Goal: Information Seeking & Learning: Find specific fact

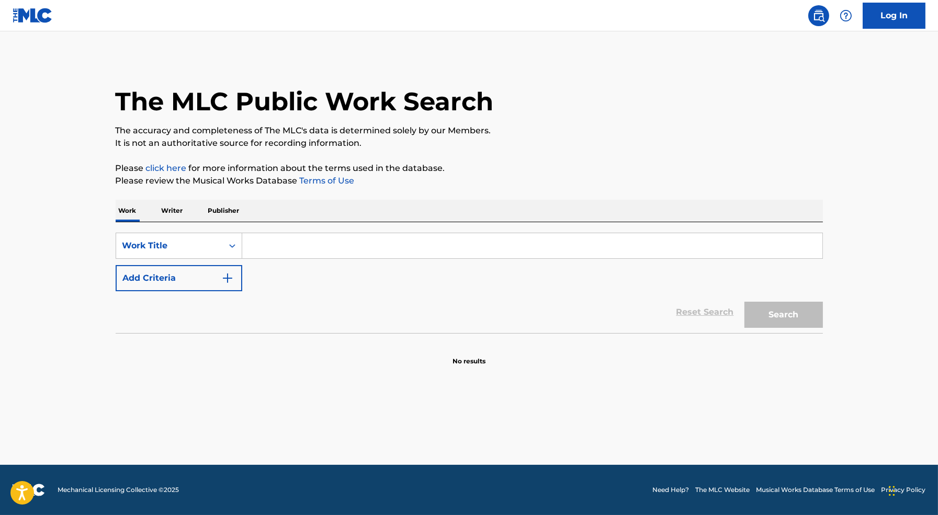
click at [387, 241] on input "Search Form" at bounding box center [532, 245] width 580 height 25
type input "m"
type input "up"
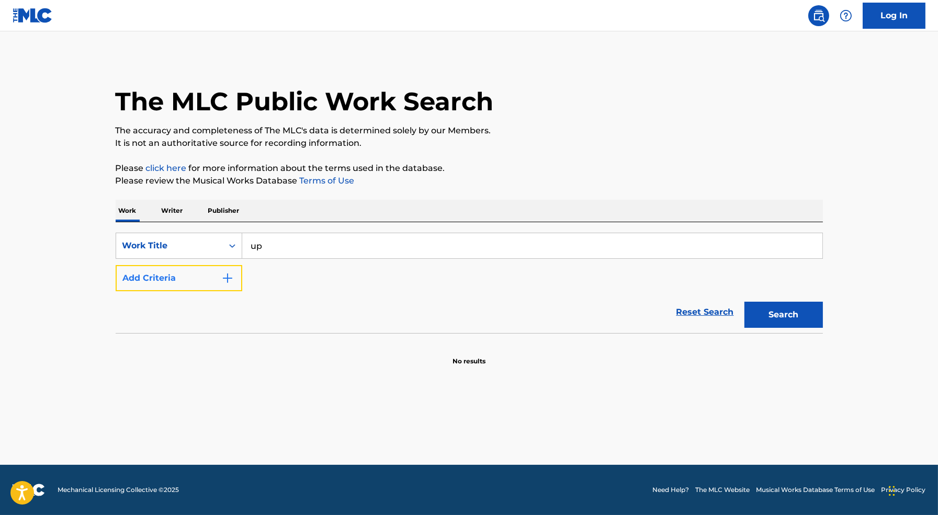
click at [201, 274] on button "Add Criteria" at bounding box center [179, 278] width 127 height 26
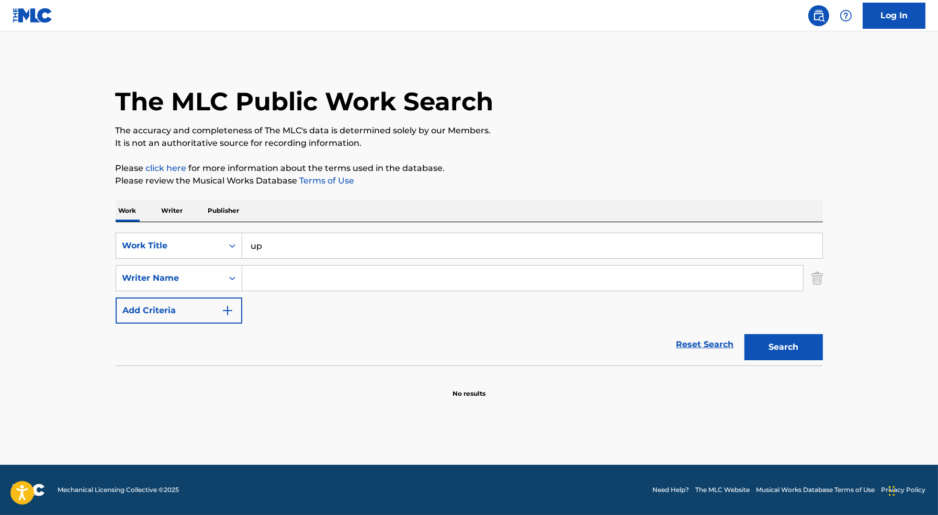
click at [285, 277] on input "Search Form" at bounding box center [522, 278] width 561 height 25
click at [283, 246] on input "up" at bounding box center [532, 245] width 580 height 25
click at [281, 280] on input "Search Form" at bounding box center [522, 278] width 561 height 25
click at [272, 247] on input "up" at bounding box center [532, 245] width 580 height 25
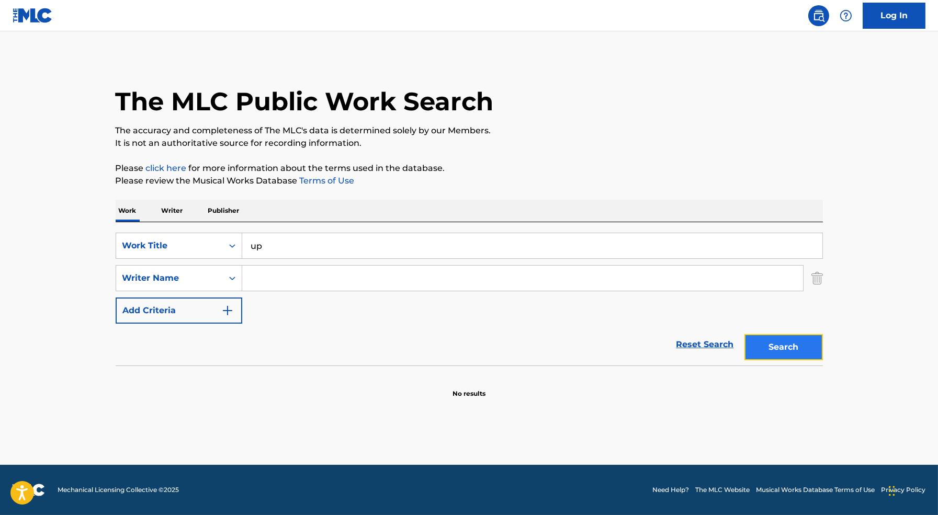
click at [762, 342] on button "Search" at bounding box center [784, 347] width 78 height 26
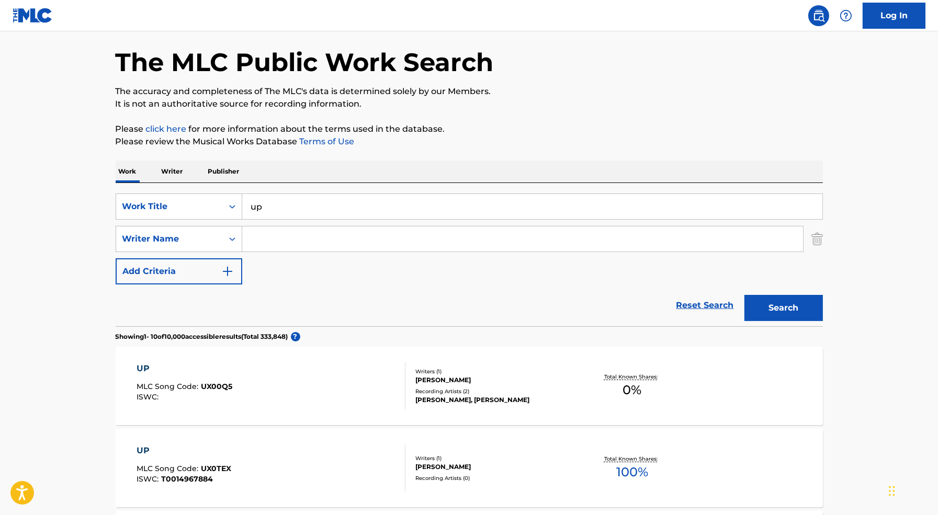
scroll to position [91, 0]
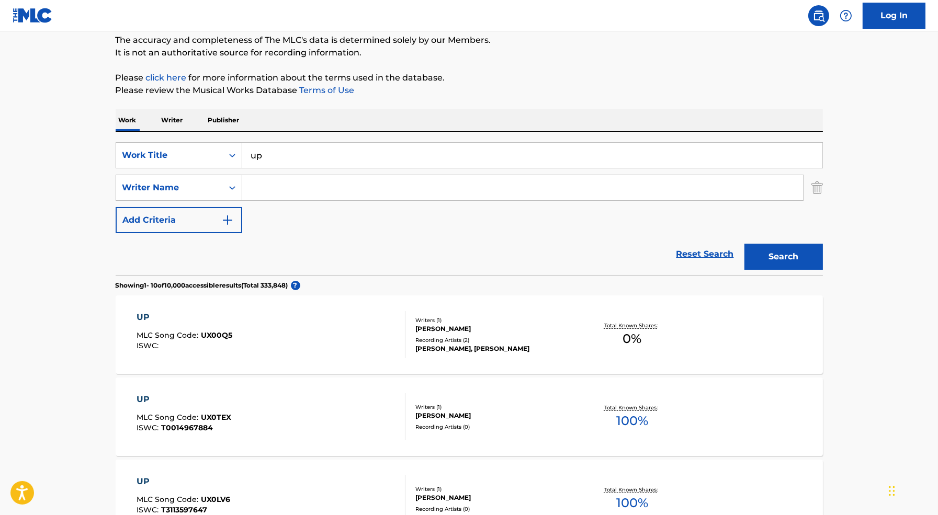
click at [330, 412] on div "UP MLC Song Code : UX0TEX ISWC : T0014967884" at bounding box center [271, 417] width 269 height 47
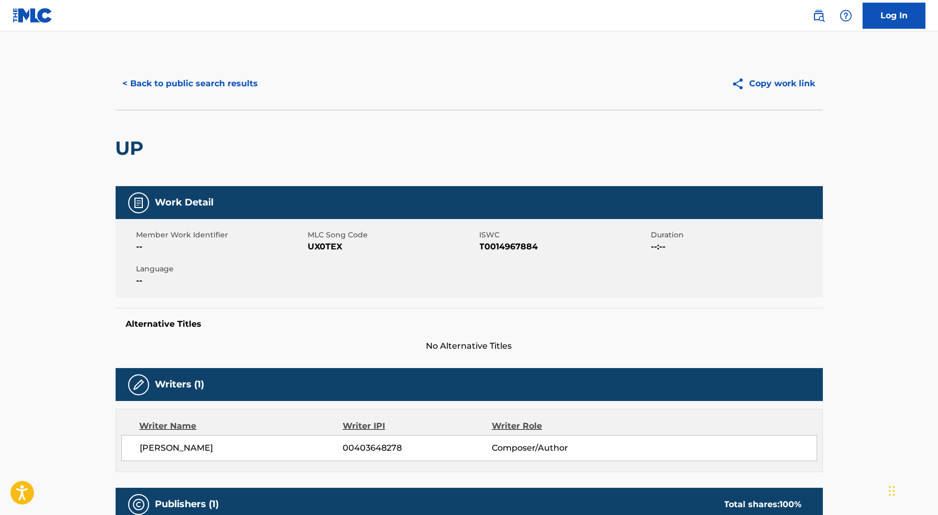
scroll to position [268, 0]
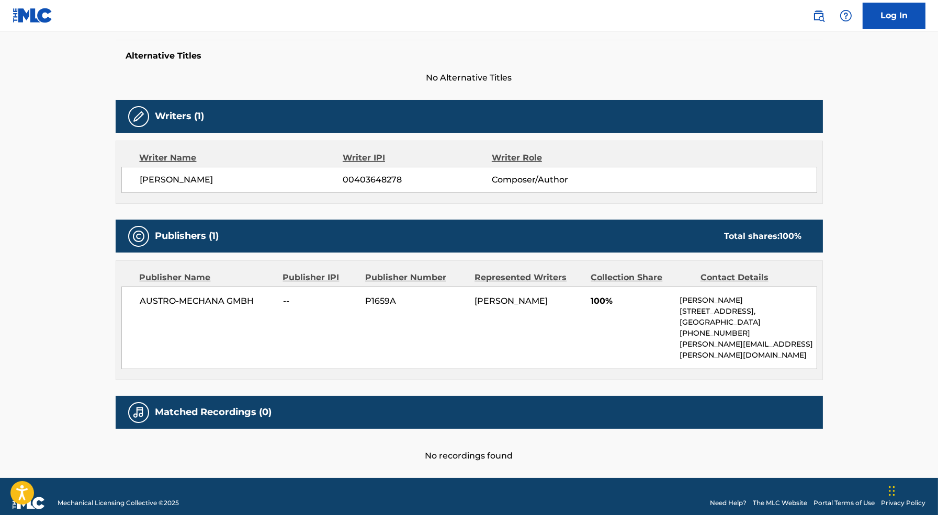
scroll to position [91, 0]
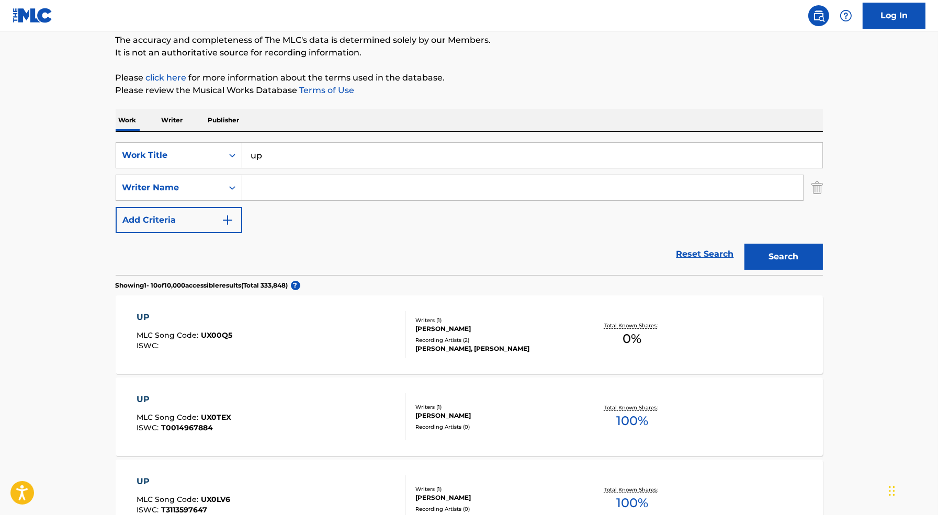
click at [290, 184] on input "Search Form" at bounding box center [522, 187] width 561 height 25
click at [745, 244] on button "Search" at bounding box center [784, 257] width 78 height 26
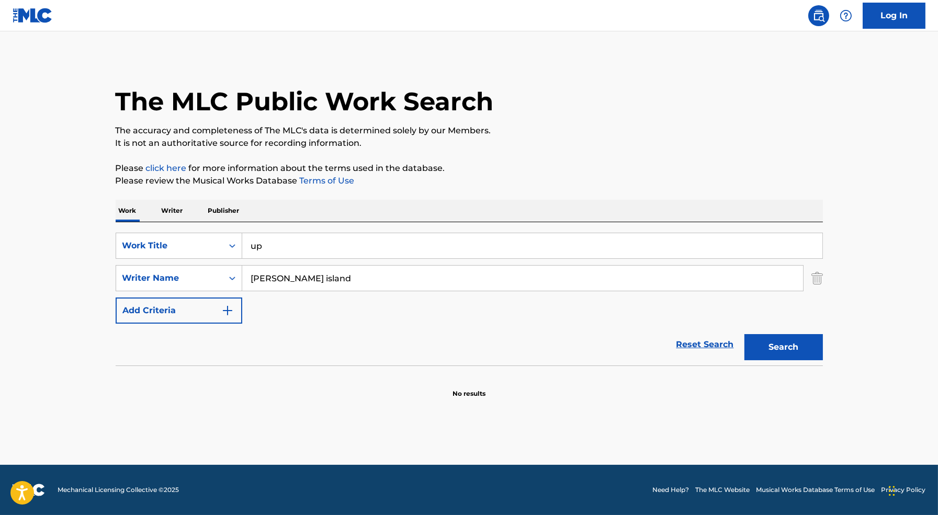
click at [310, 253] on input "up" at bounding box center [532, 245] width 580 height 25
click at [322, 275] on input "[PERSON_NAME] island" at bounding box center [522, 278] width 561 height 25
type input "[PERSON_NAME] island [PERSON_NAME]"
click at [745, 334] on button "Search" at bounding box center [784, 347] width 78 height 26
click at [333, 283] on input "[PERSON_NAME] island [PERSON_NAME]" at bounding box center [522, 278] width 561 height 25
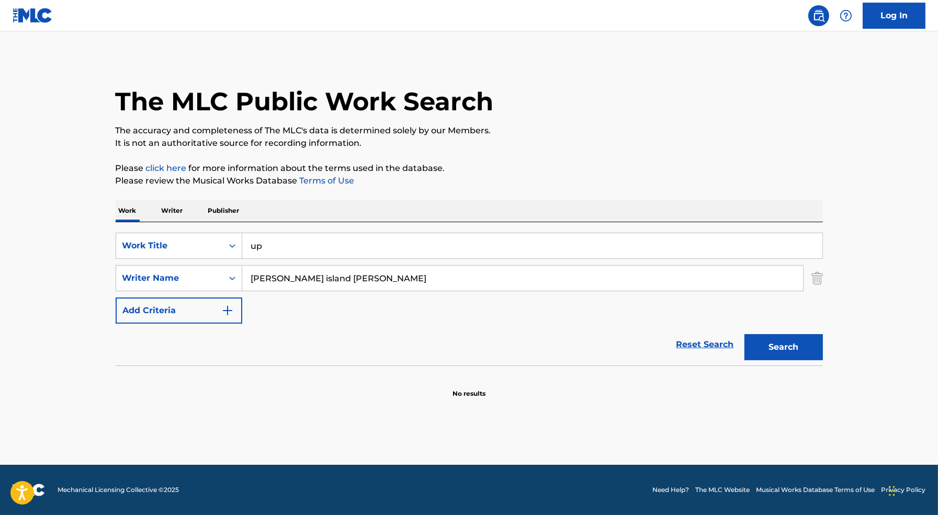
click at [333, 283] on input "[PERSON_NAME] island [PERSON_NAME]" at bounding box center [522, 278] width 561 height 25
click at [745, 334] on button "Search" at bounding box center [784, 347] width 78 height 26
click at [382, 276] on input "cardi b" at bounding box center [522, 278] width 561 height 25
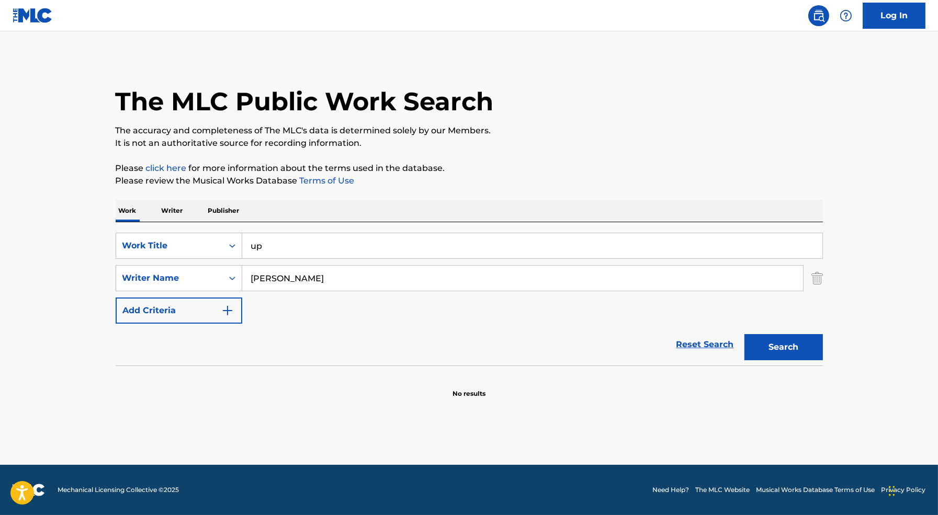
type input "[PERSON_NAME]"
click at [745, 334] on button "Search" at bounding box center [784, 347] width 78 height 26
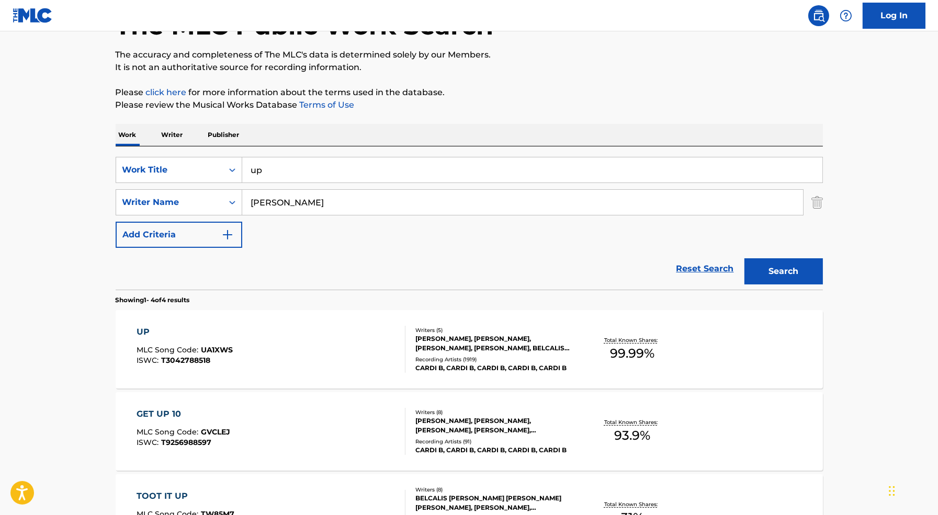
scroll to position [93, 0]
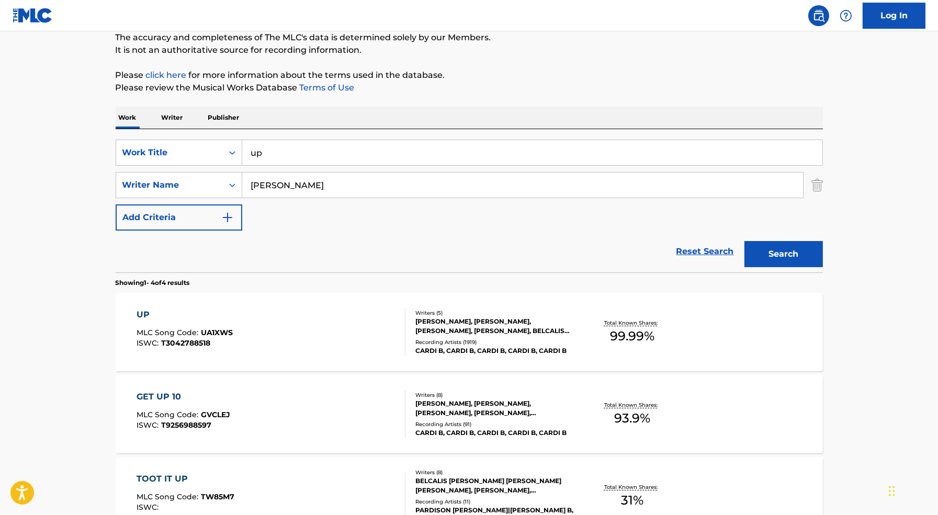
click at [357, 351] on div "UP MLC Song Code : UA1XWS ISWC : T3042788518" at bounding box center [271, 332] width 269 height 47
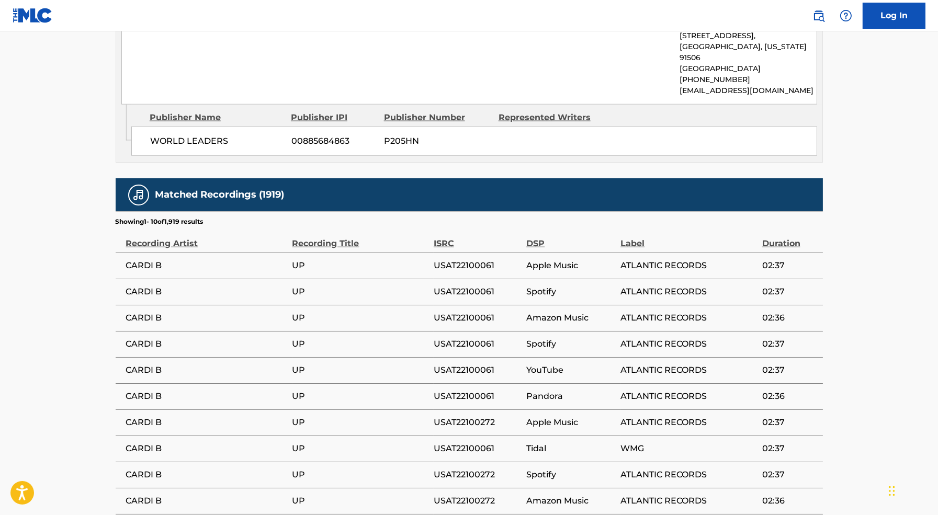
scroll to position [1998, 0]
